Goal: Task Accomplishment & Management: Manage account settings

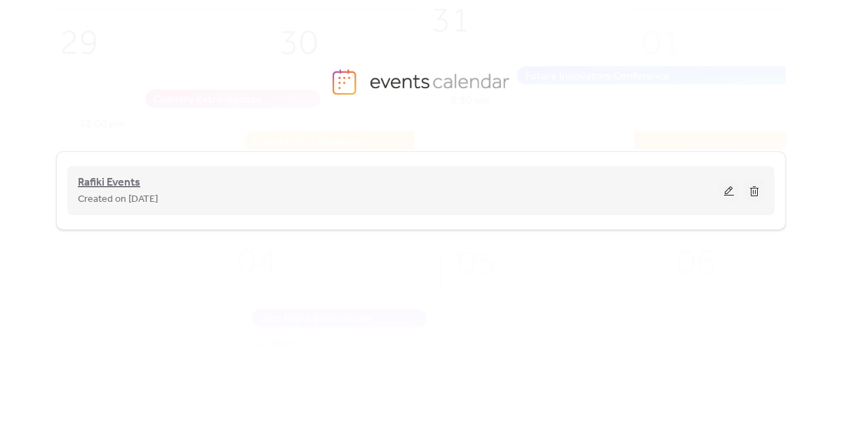
click at [140, 187] on span "Rafiki Events" at bounding box center [109, 183] width 62 height 17
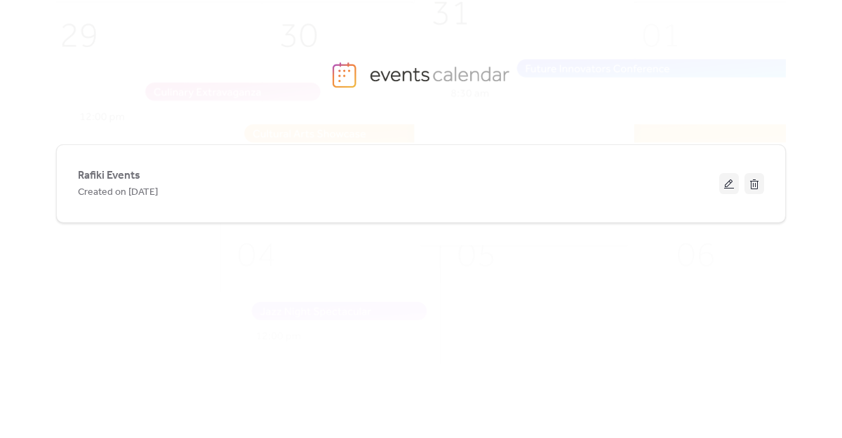
scroll to position [10, 0]
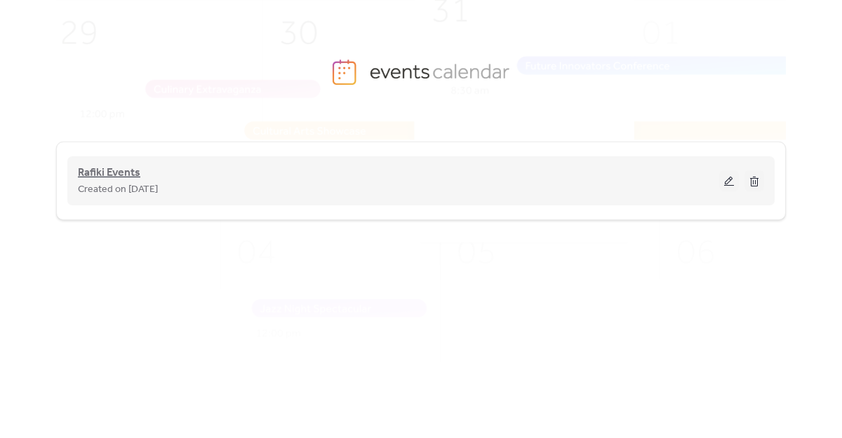
click at [114, 176] on span "Rafiki Events" at bounding box center [109, 173] width 62 height 17
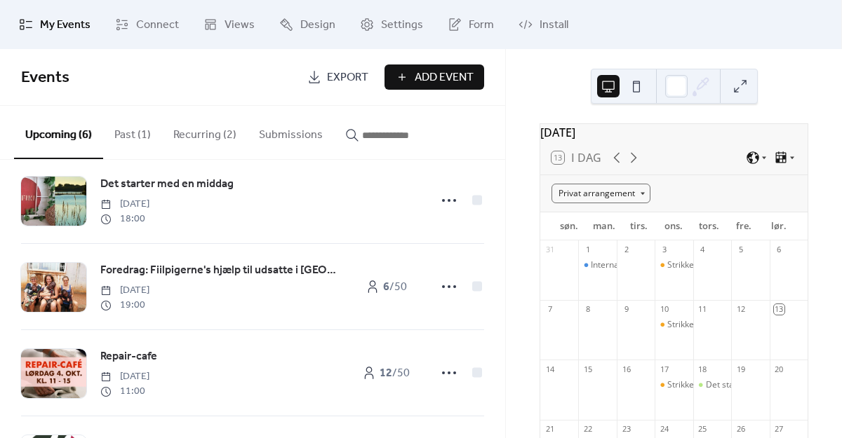
scroll to position [21, 0]
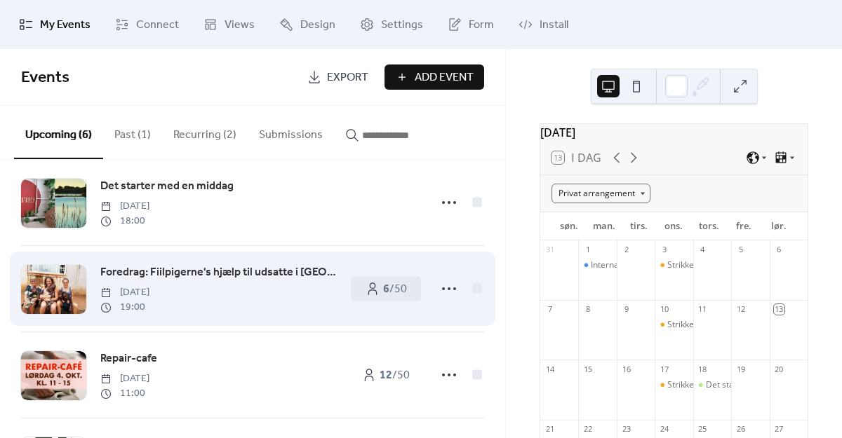
click at [198, 268] on span "Foredrag: Fiilpigerne's hjælp til udsatte i [GEOGRAPHIC_DATA]" at bounding box center [218, 272] width 236 height 17
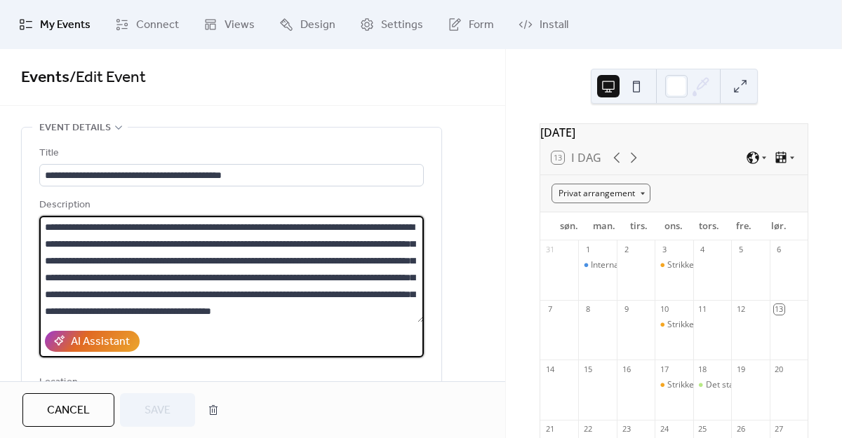
scroll to position [67, 0]
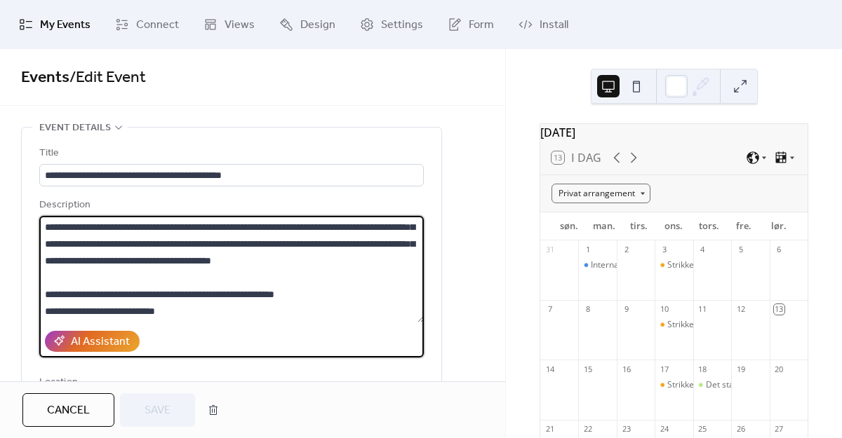
drag, startPoint x: 44, startPoint y: 222, endPoint x: 260, endPoint y: 349, distance: 250.0
click at [260, 349] on div "**********" at bounding box center [231, 277] width 384 height 161
